Goal: Information Seeking & Learning: Learn about a topic

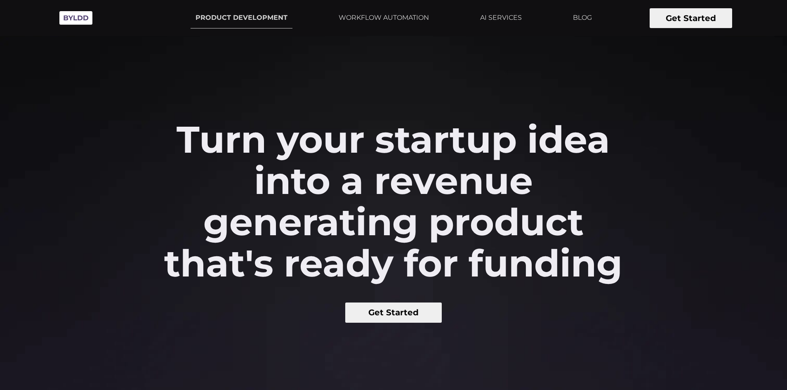
click at [98, 12] on link at bounding box center [81, 18] width 52 height 23
click at [394, 313] on button "Get Started" at bounding box center [393, 312] width 97 height 20
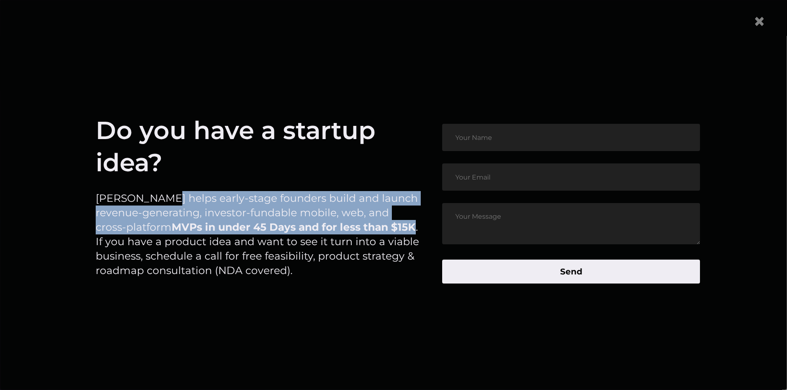
drag, startPoint x: 342, startPoint y: 226, endPoint x: 167, endPoint y: 200, distance: 176.4
click at [156, 204] on p "[PERSON_NAME] helps early-stage founders build and launch revenue-generating, i…" at bounding box center [259, 234] width 326 height 87
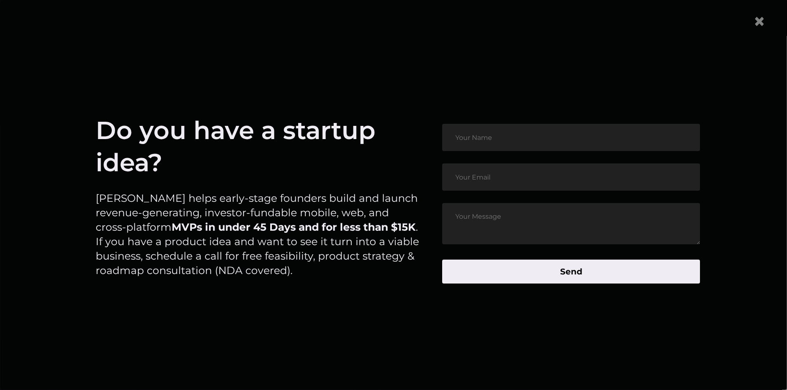
click at [216, 172] on h1 "Do you have a startup idea?" at bounding box center [259, 146] width 326 height 64
click at [766, 21] on span "×" at bounding box center [759, 21] width 12 height 25
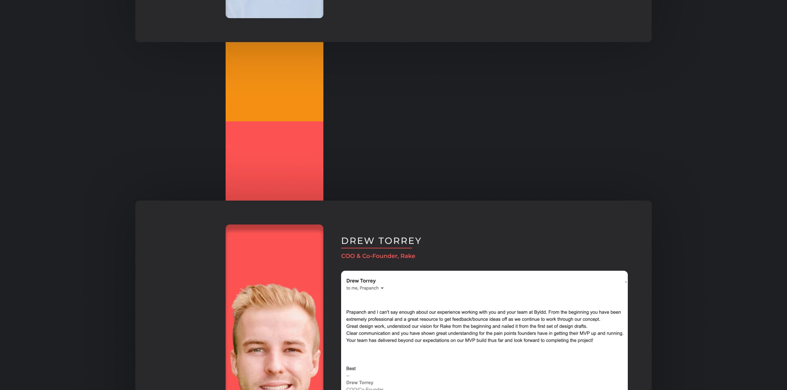
scroll to position [1031, 0]
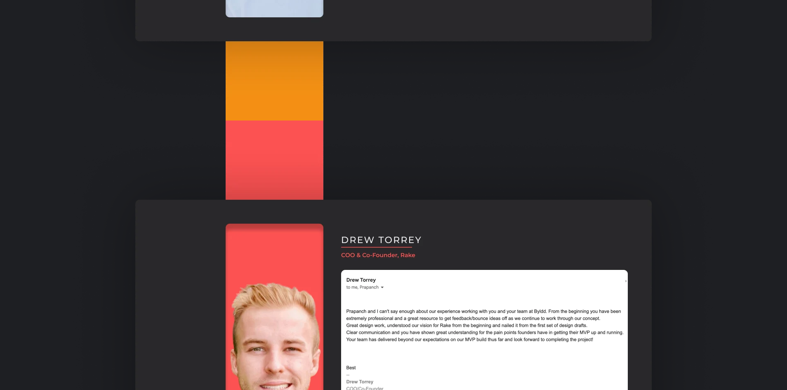
click at [134, 168] on img at bounding box center [393, 350] width 640 height 461
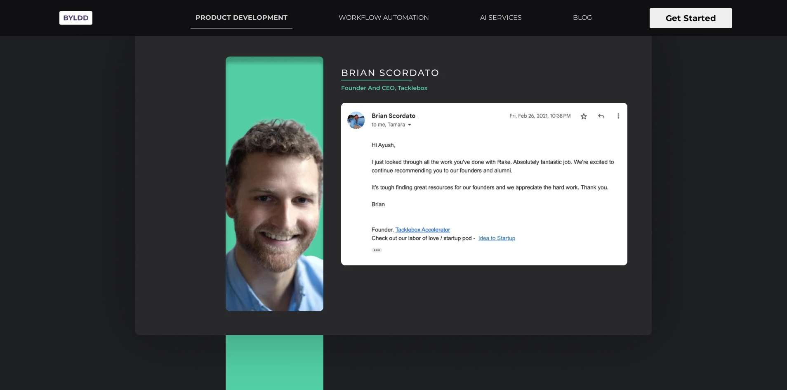
scroll to position [0, 0]
